Goal: Transaction & Acquisition: Purchase product/service

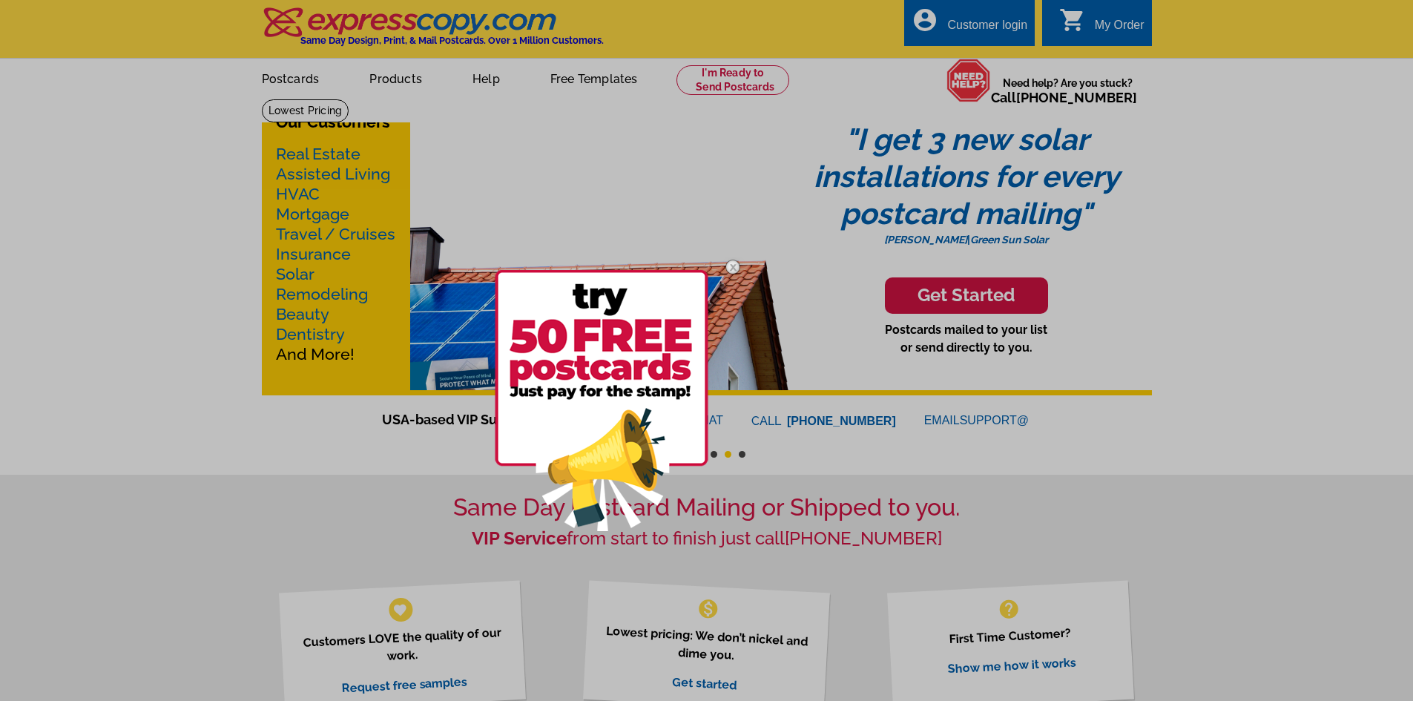
click at [731, 266] on img at bounding box center [732, 267] width 43 height 43
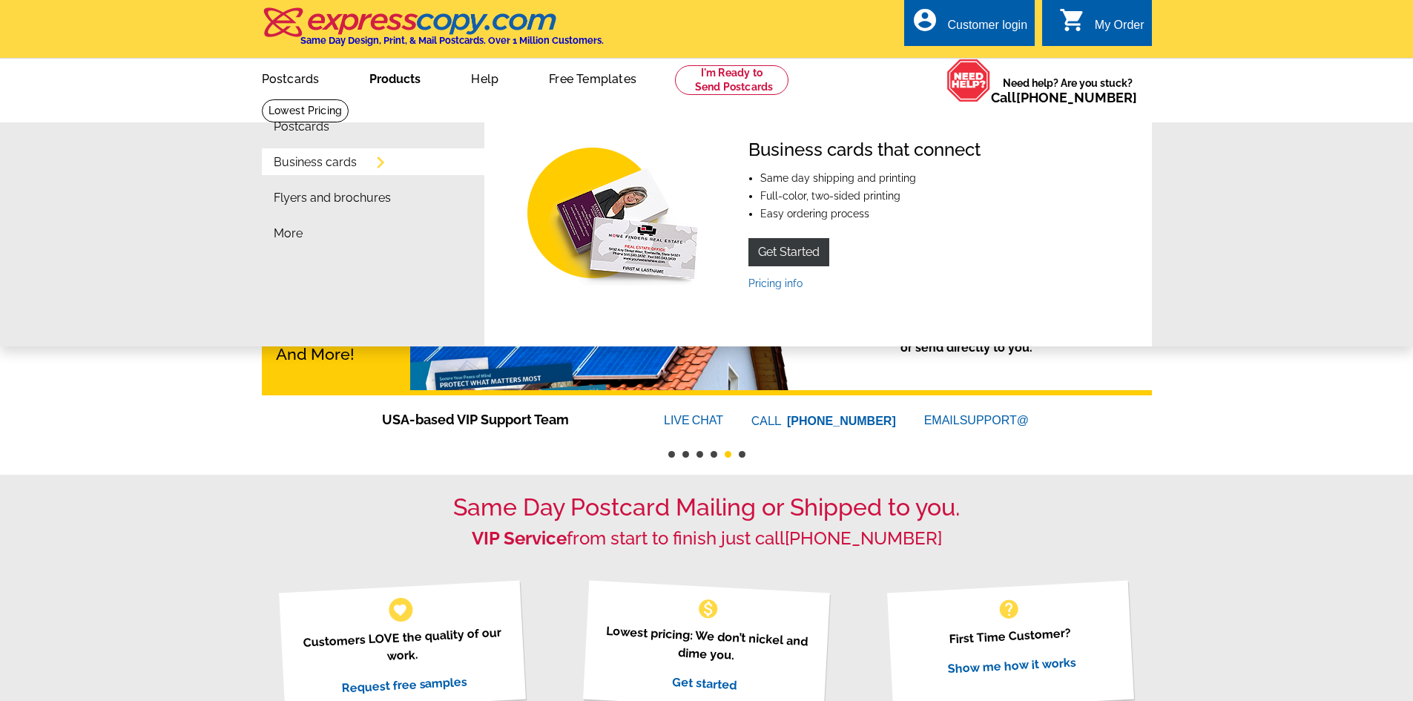
click at [400, 80] on link "Products" at bounding box center [395, 77] width 99 height 35
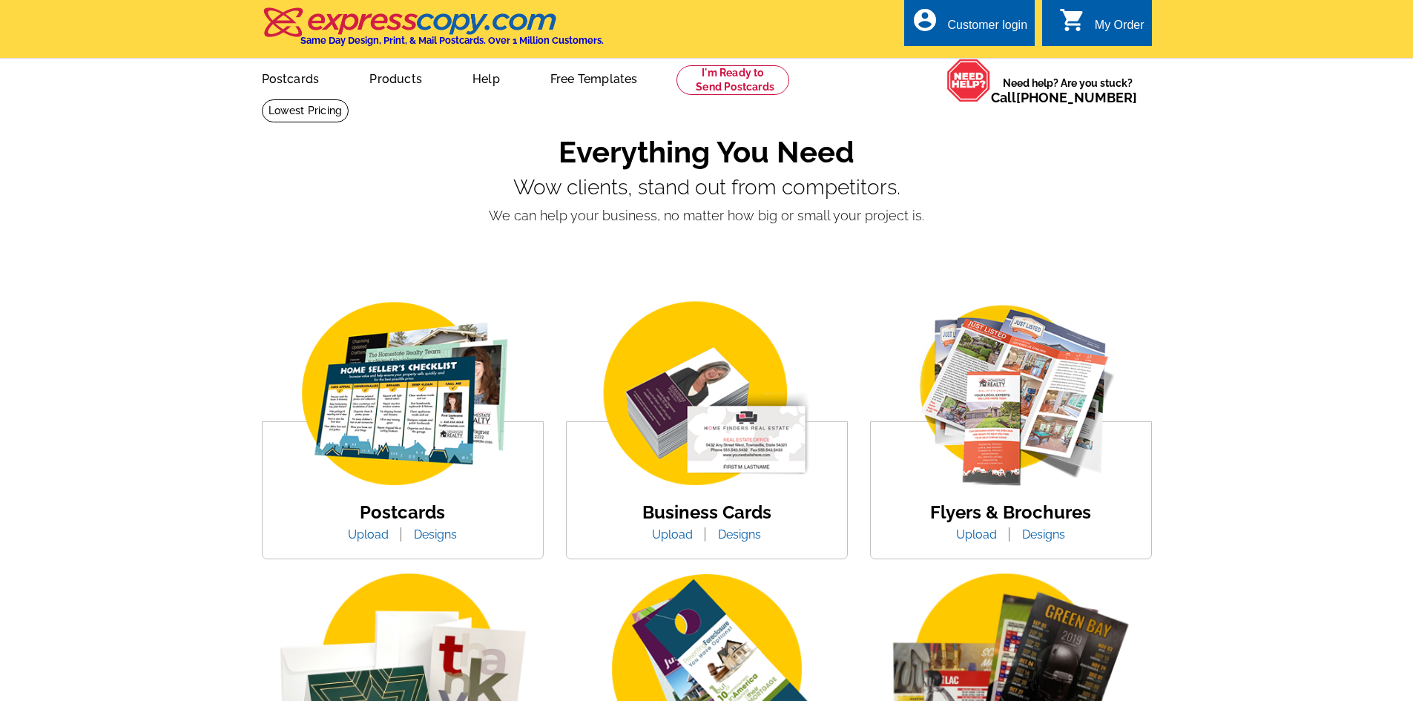
click at [424, 404] on img at bounding box center [403, 395] width 252 height 195
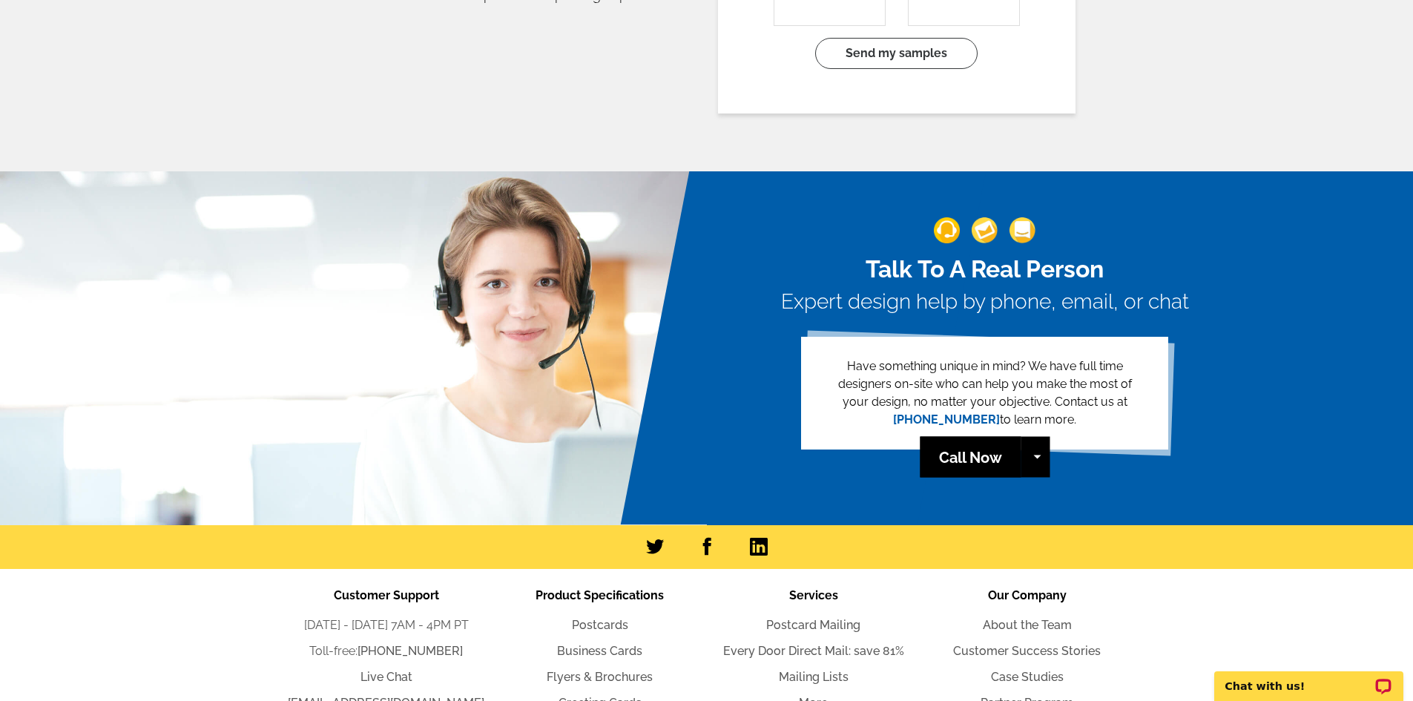
scroll to position [3230, 0]
